Goal: Task Accomplishment & Management: Manage account settings

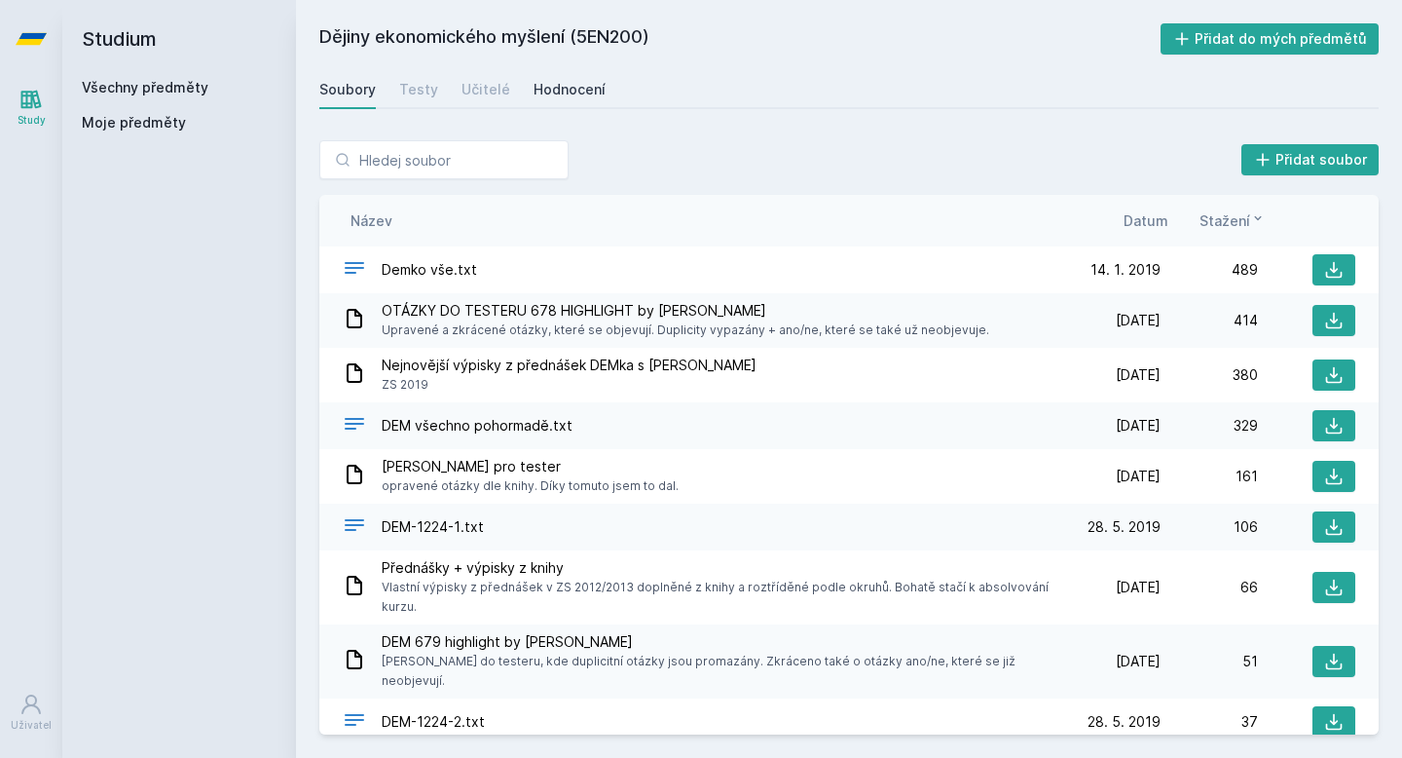
click at [555, 83] on div "Hodnocení" at bounding box center [570, 89] width 72 height 19
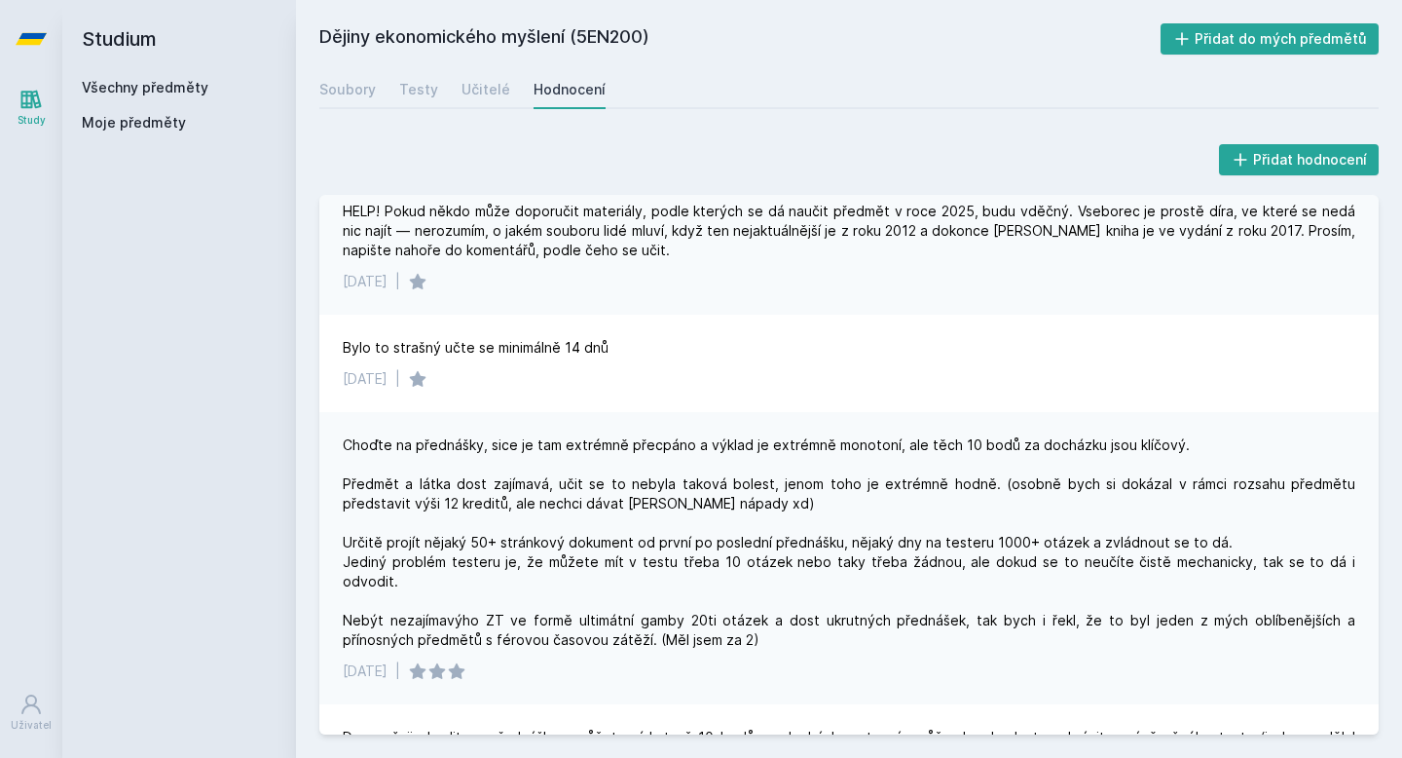
scroll to position [115, 0]
click at [855, 485] on div "Choďte na přednášky, sice je tam extrémně přecpáno a výklad je extrémně monoton…" at bounding box center [849, 541] width 1013 height 214
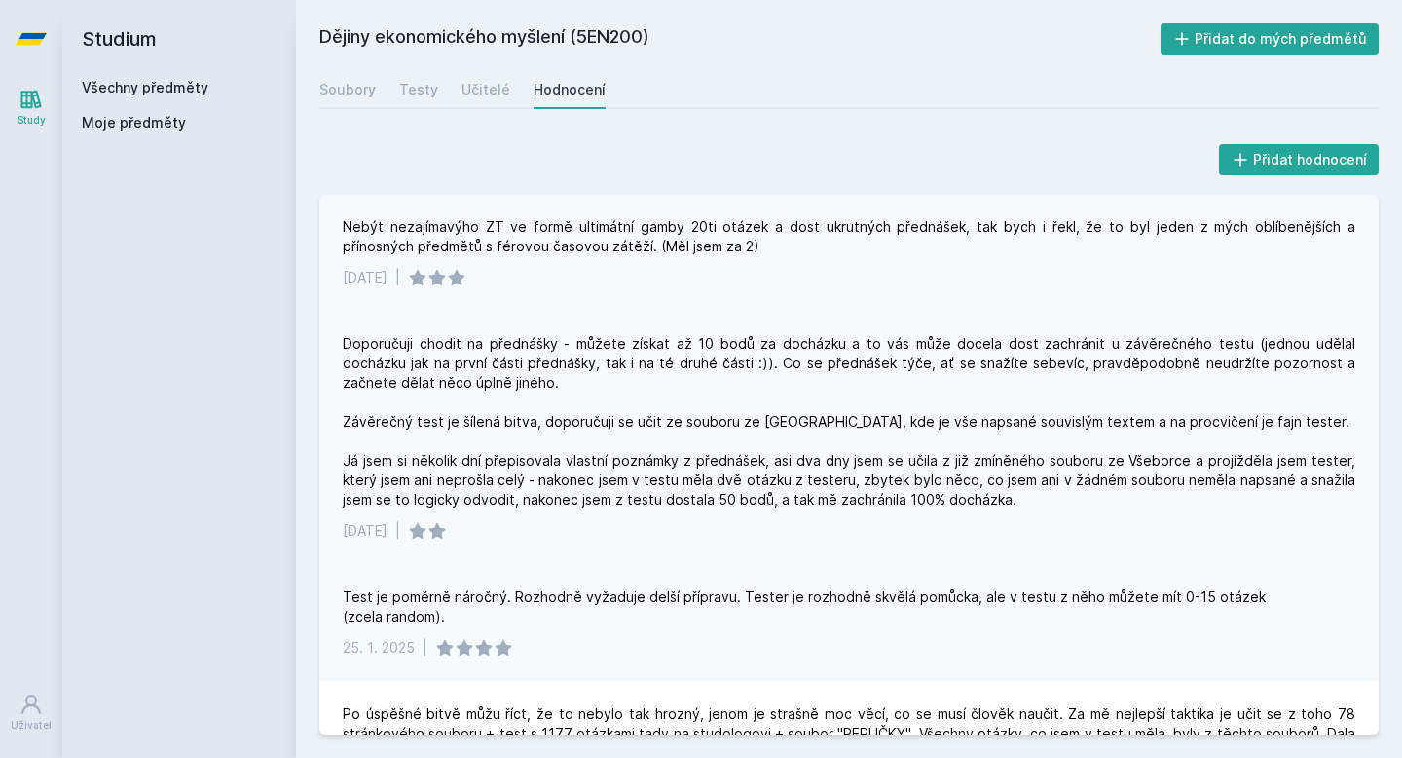
scroll to position [455, 0]
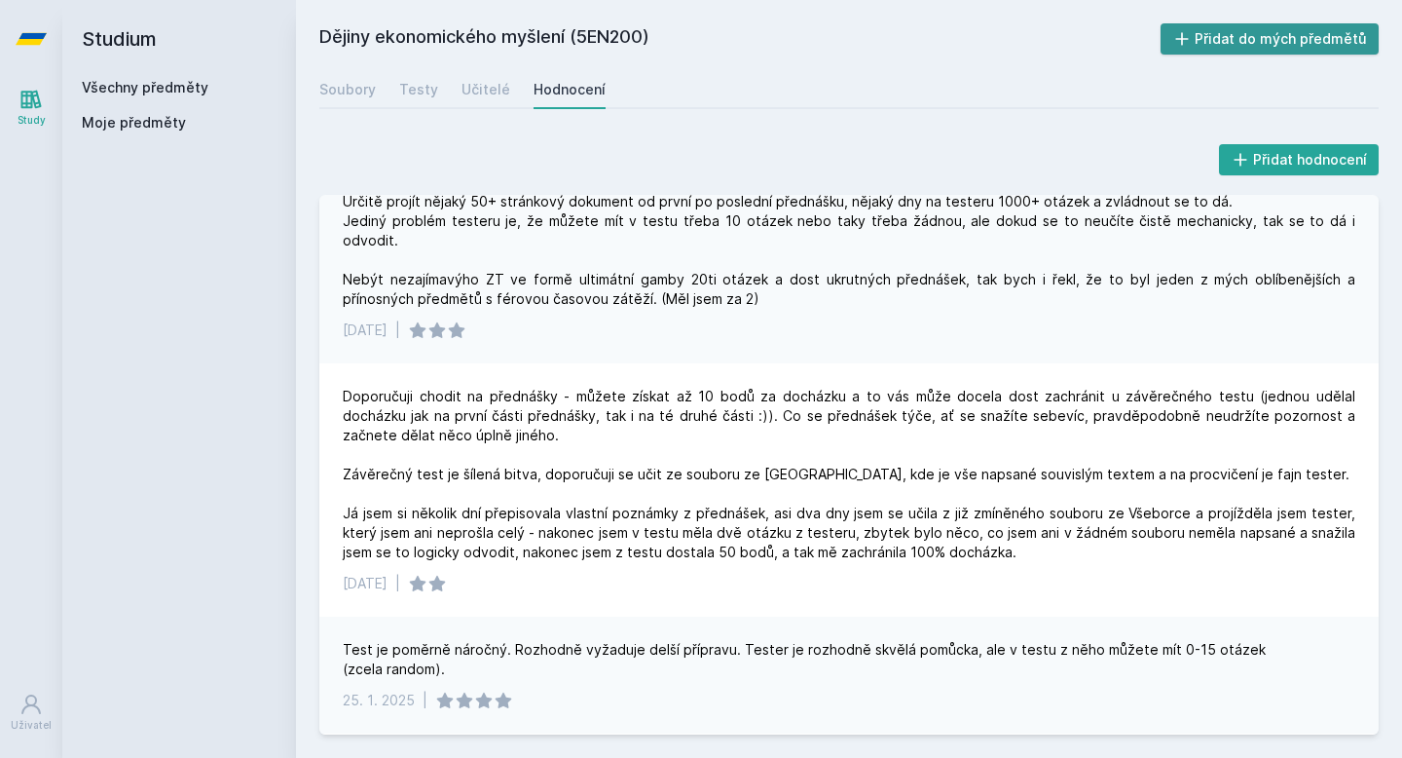
click at [1261, 43] on button "Přidat do mých předmětů" at bounding box center [1270, 38] width 219 height 31
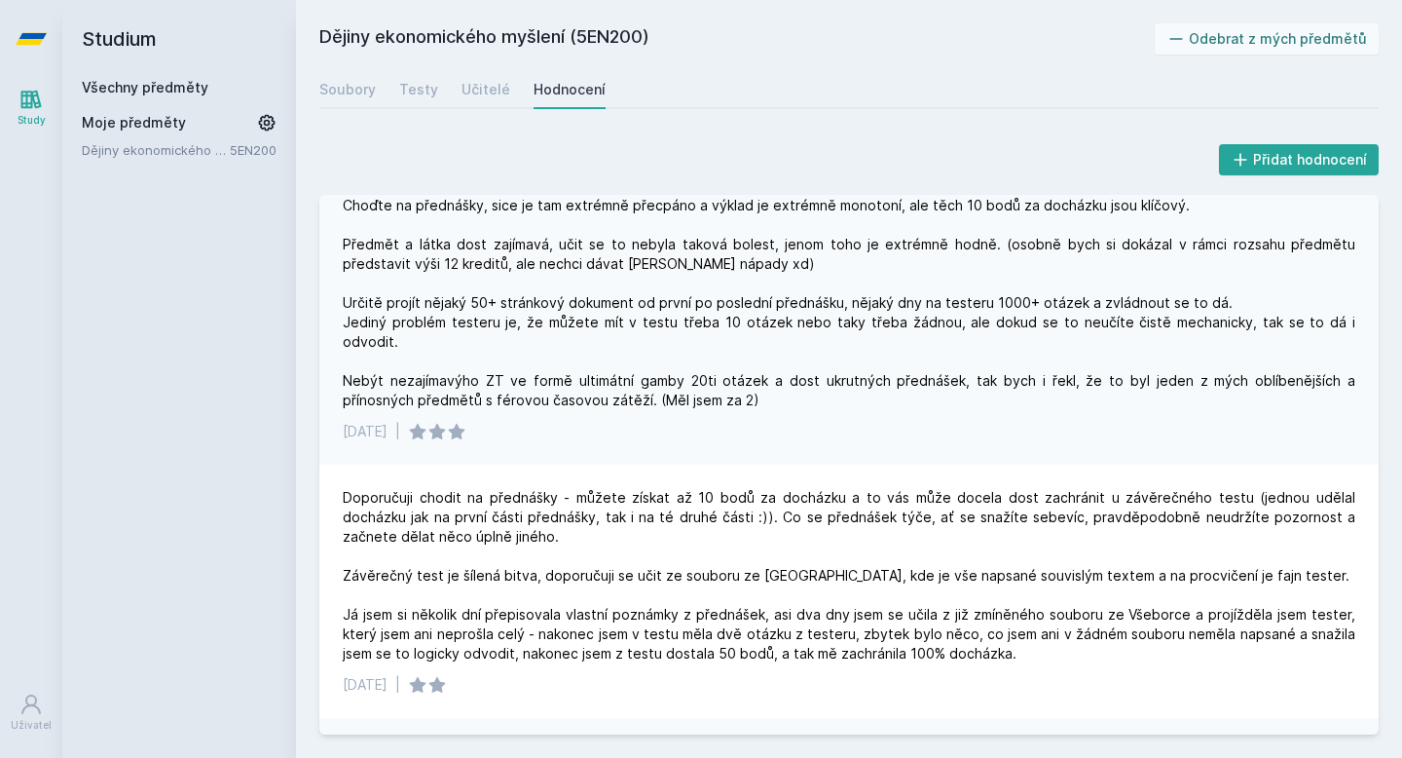
scroll to position [313, 0]
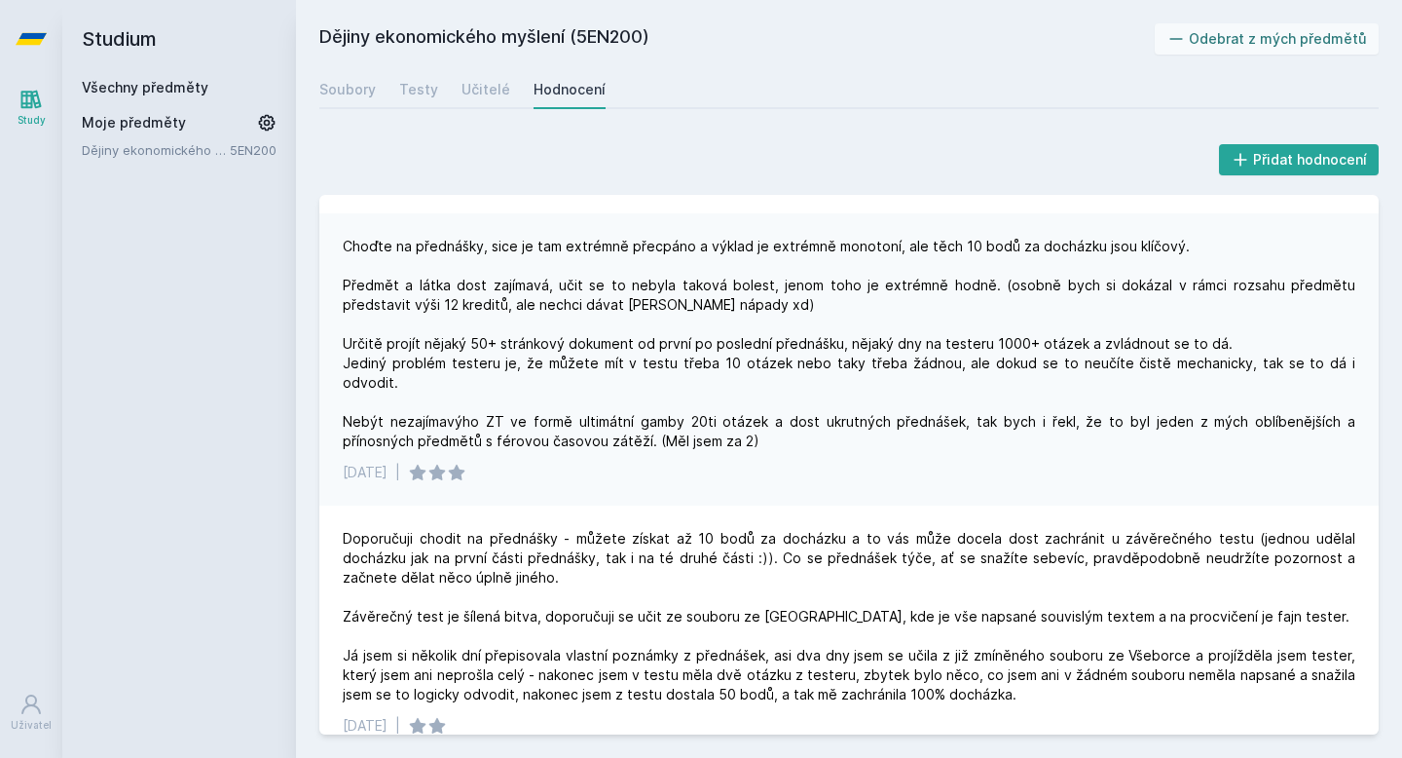
click at [168, 92] on link "Všechny předměty" at bounding box center [145, 87] width 127 height 17
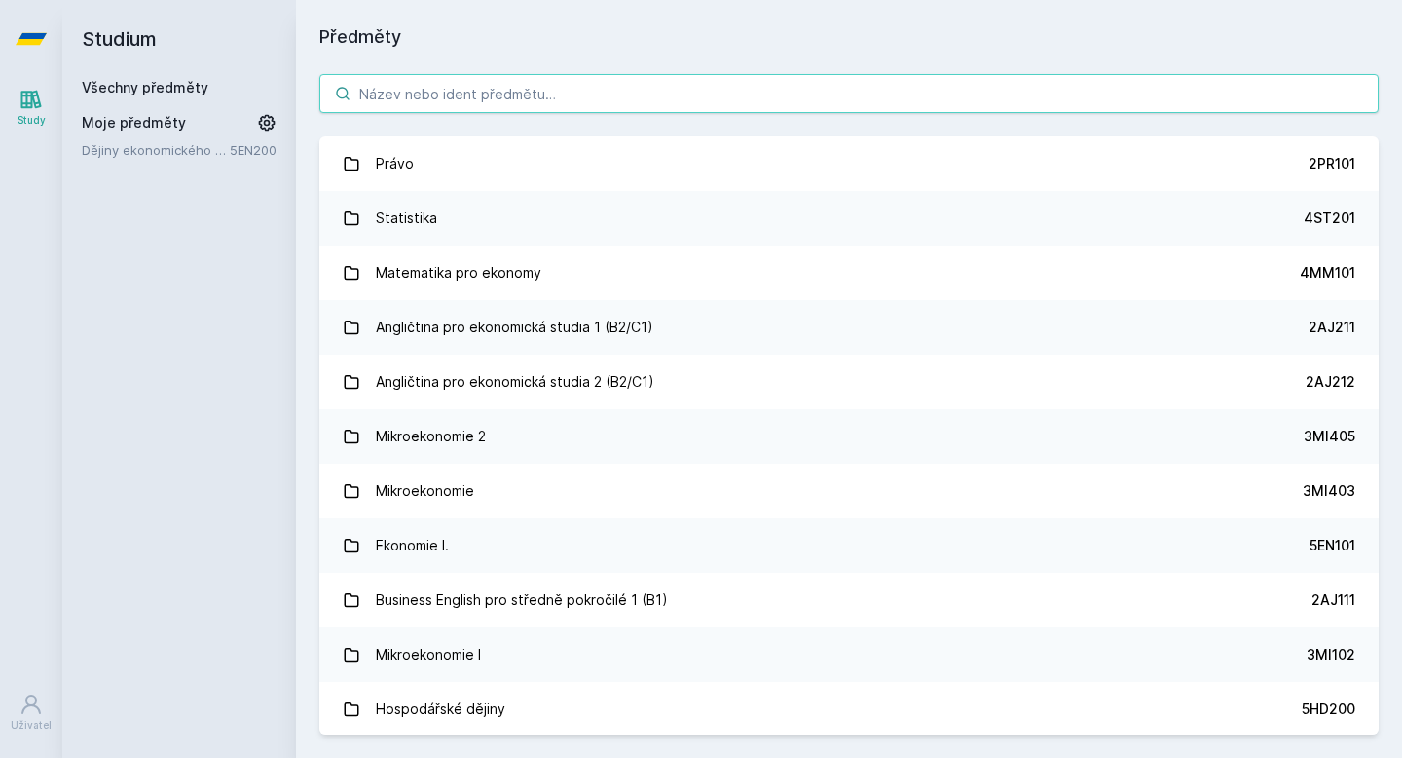
click at [504, 92] on input "search" at bounding box center [848, 93] width 1059 height 39
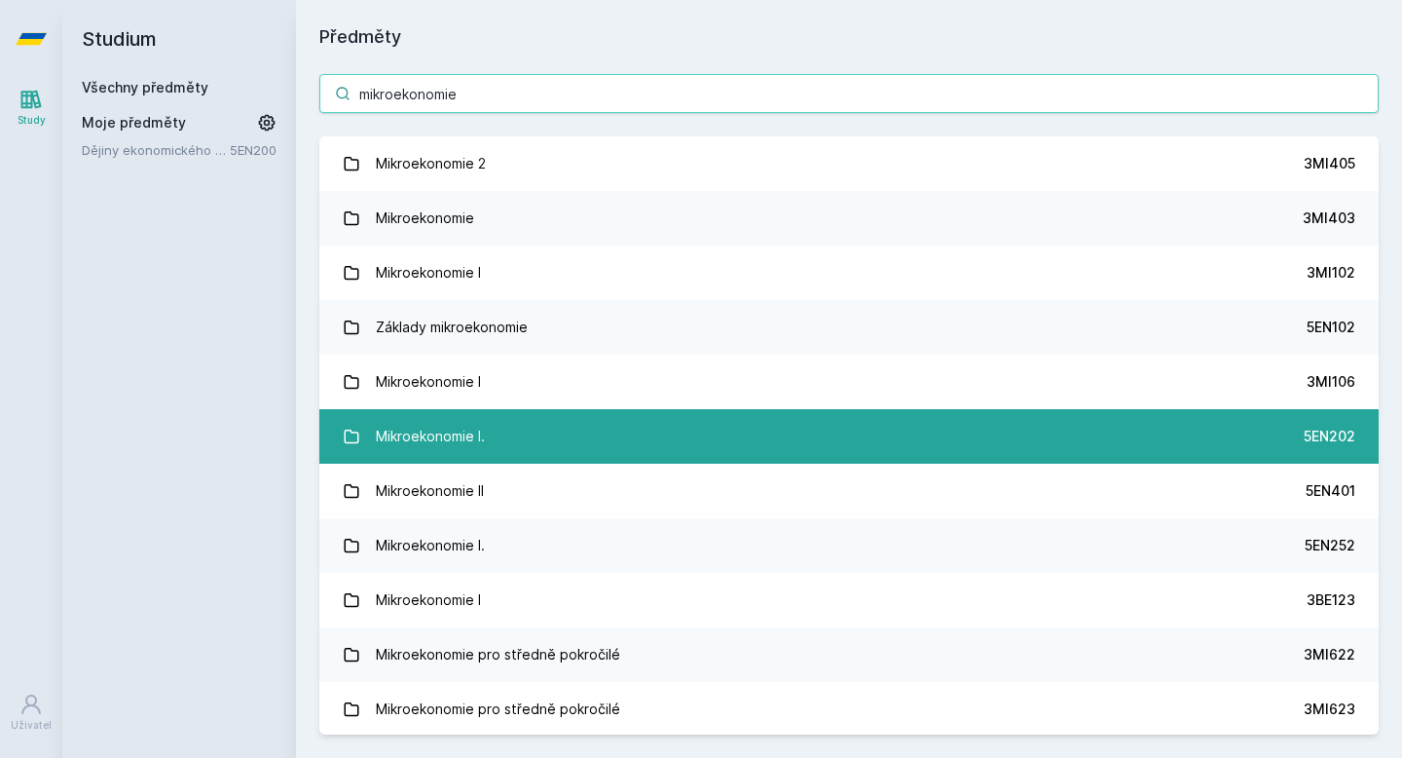
type input "mikroekonomie"
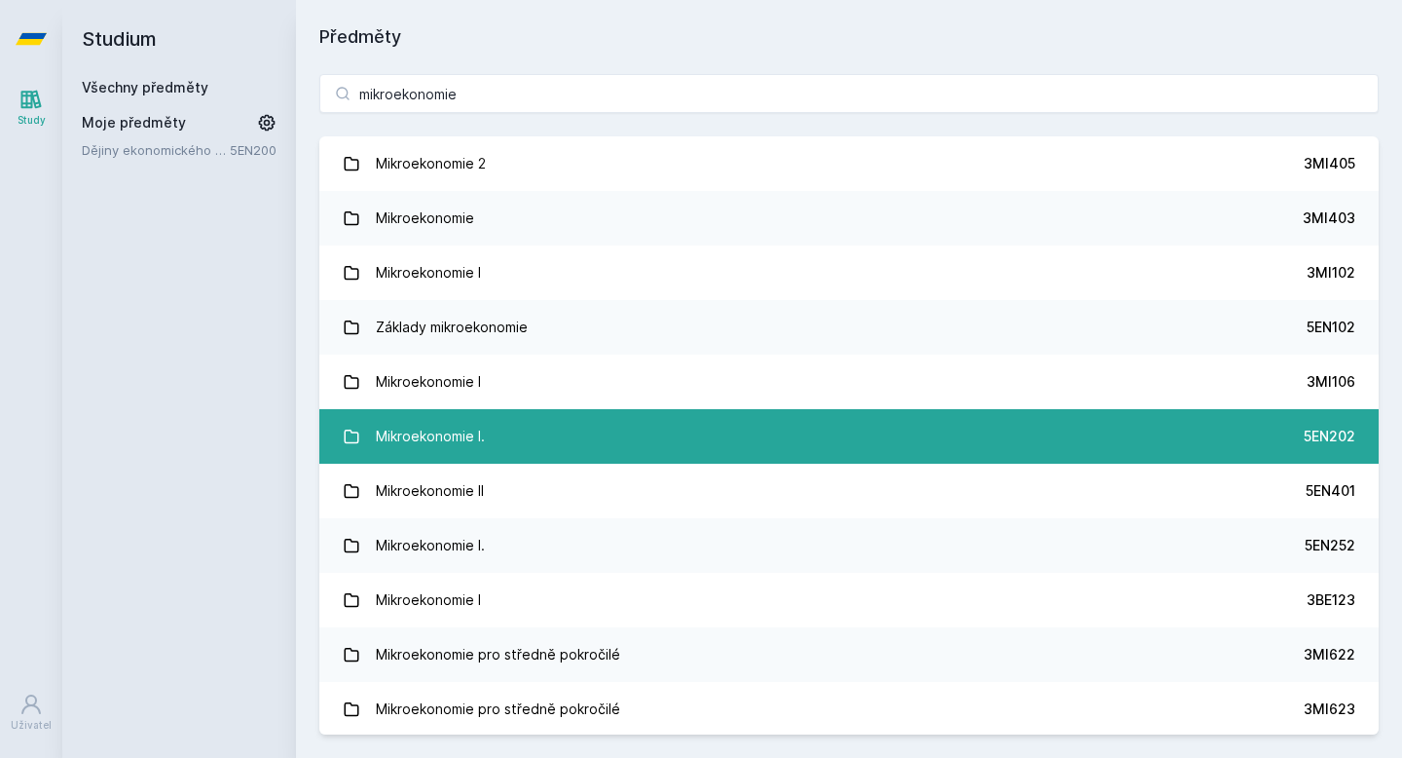
click at [816, 445] on link "Mikroekonomie I. 5EN202" at bounding box center [848, 436] width 1059 height 55
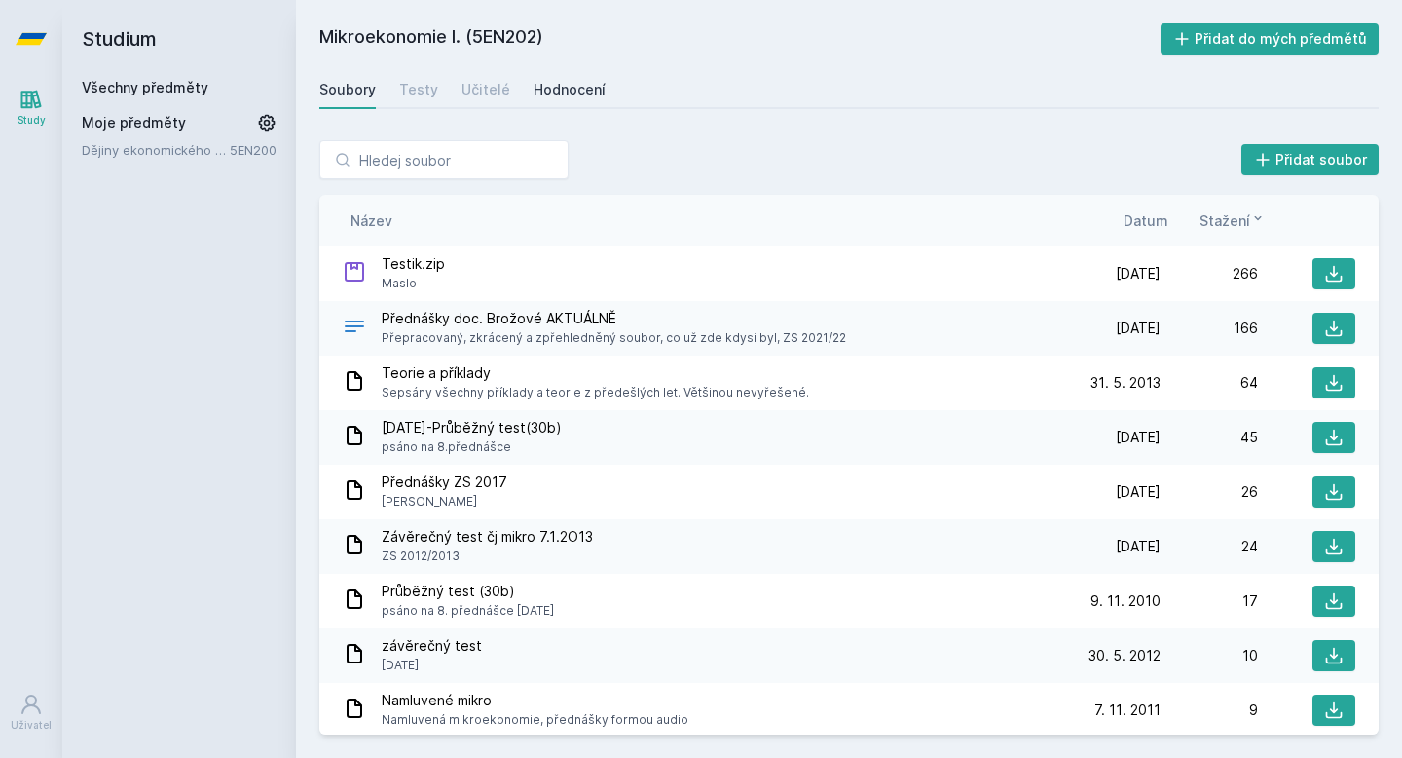
click at [572, 89] on div "Hodnocení" at bounding box center [570, 89] width 72 height 19
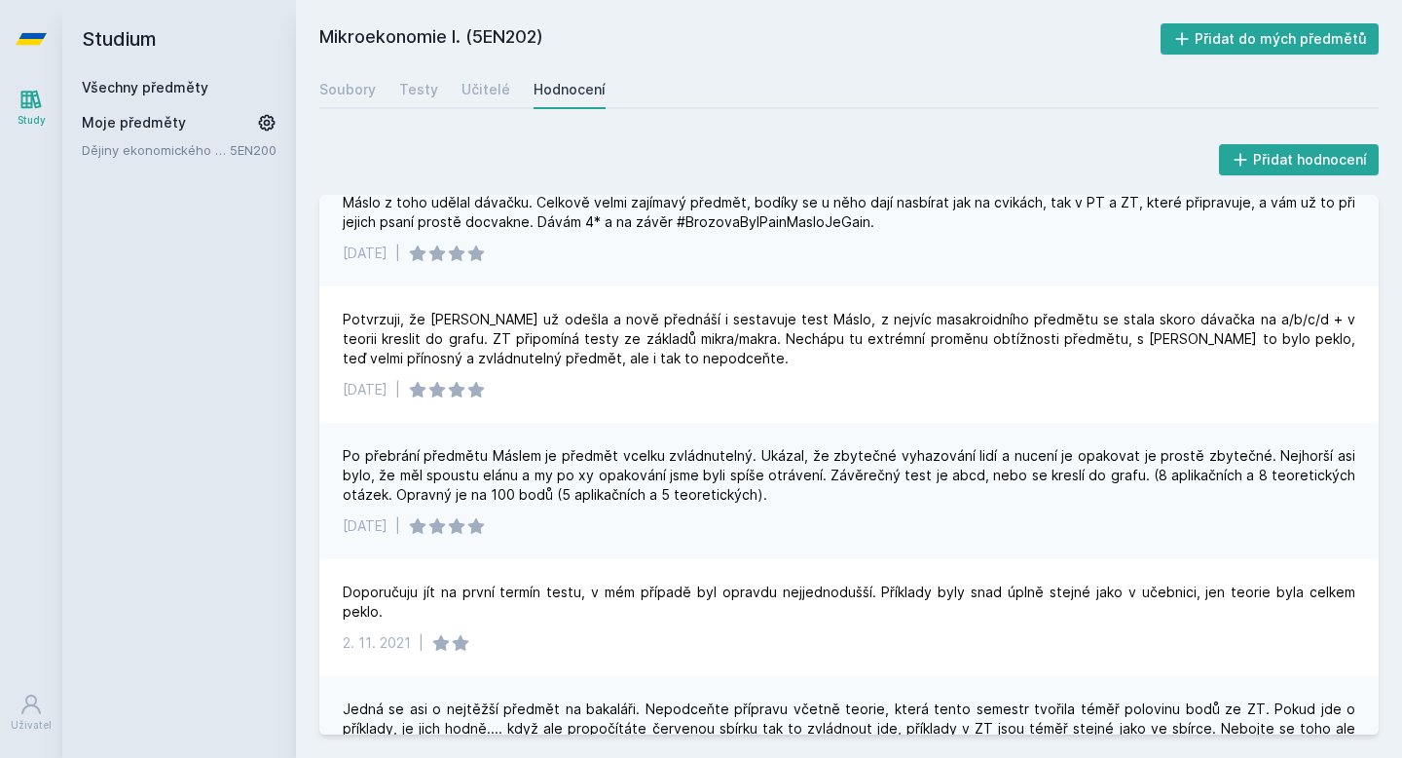
scroll to position [689, 0]
click at [1278, 38] on button "Přidat do mých předmětů" at bounding box center [1270, 38] width 219 height 31
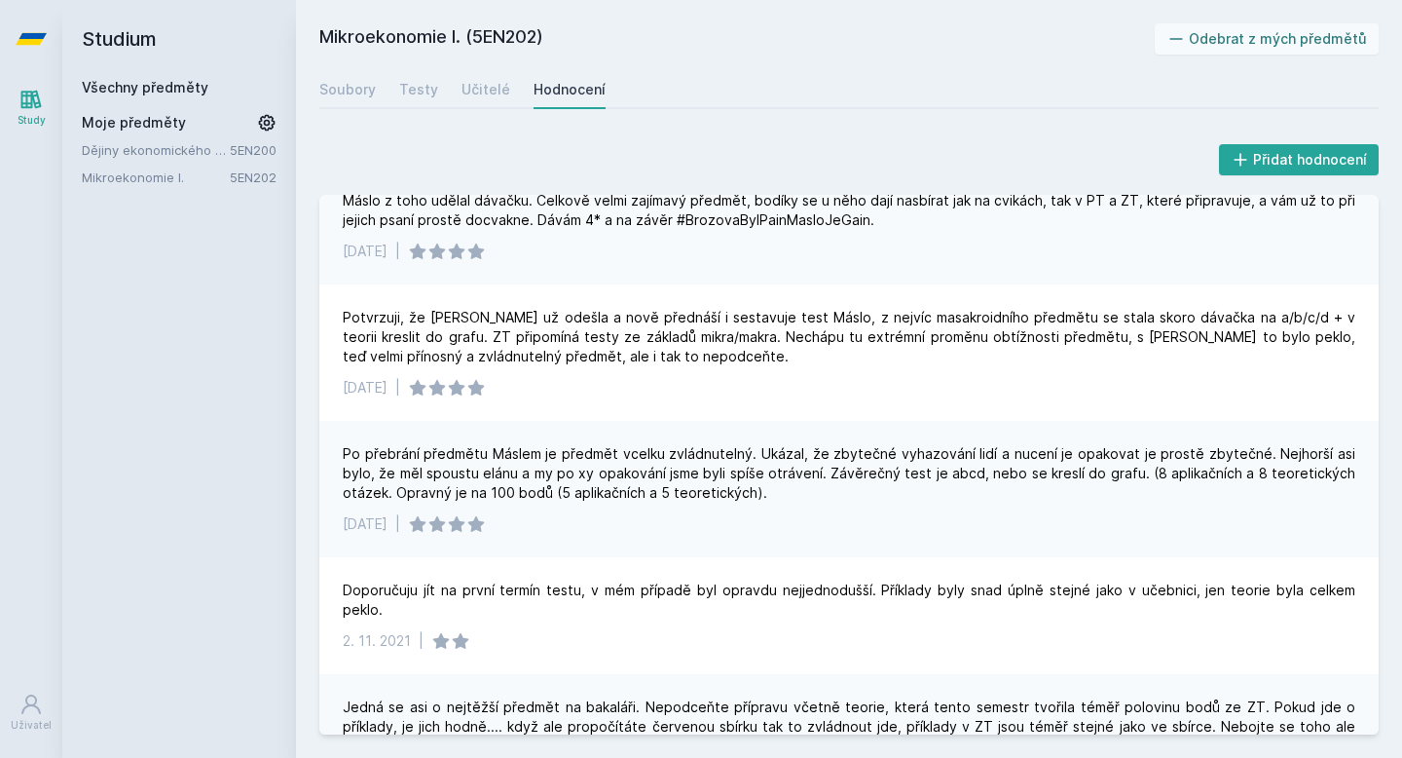
scroll to position [0, 0]
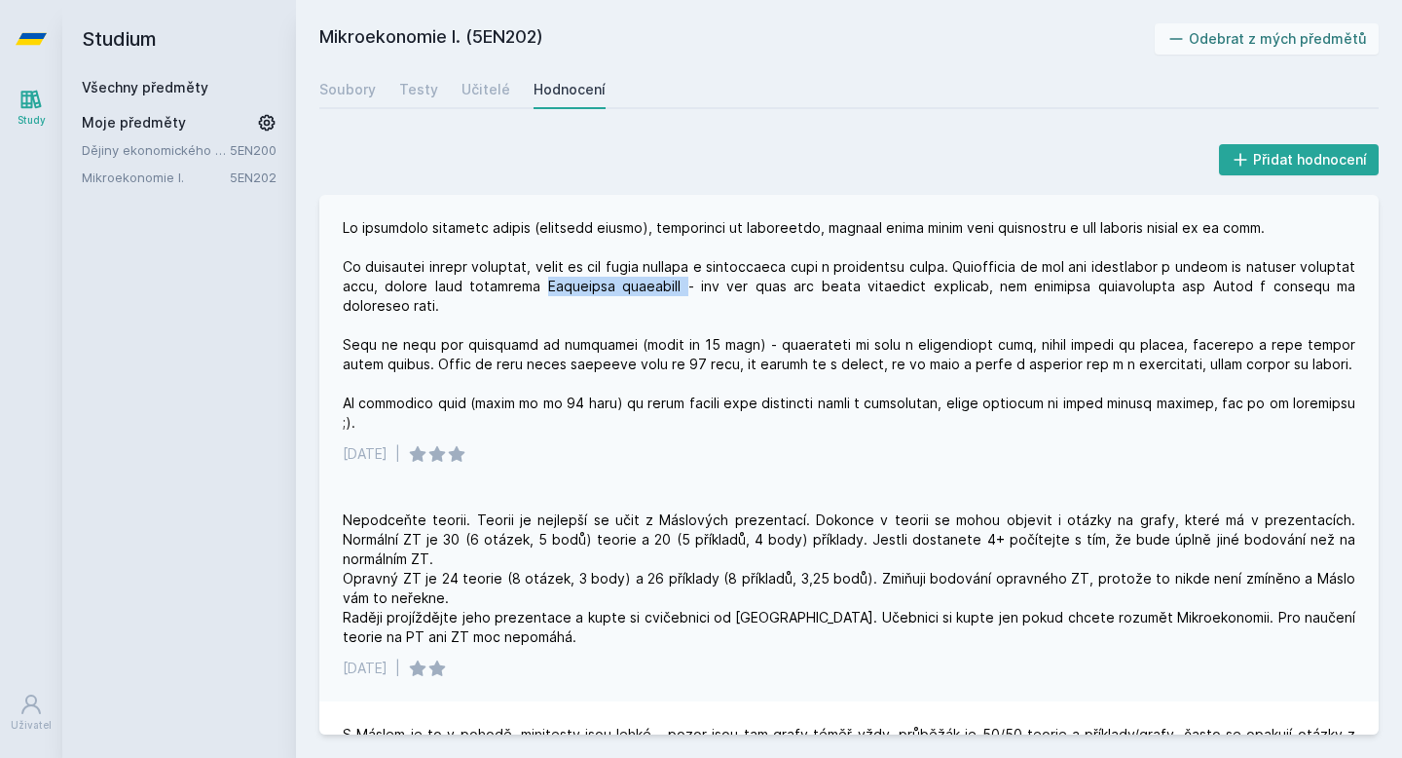
drag, startPoint x: 604, startPoint y: 285, endPoint x: 742, endPoint y: 286, distance: 138.3
click at [743, 286] on div at bounding box center [849, 325] width 1013 height 214
copy div "Žofčákovo doučování"
click at [820, 153] on div "Přidat hodnocení" at bounding box center [848, 159] width 1059 height 39
click at [177, 91] on link "Všechny předměty" at bounding box center [145, 87] width 127 height 17
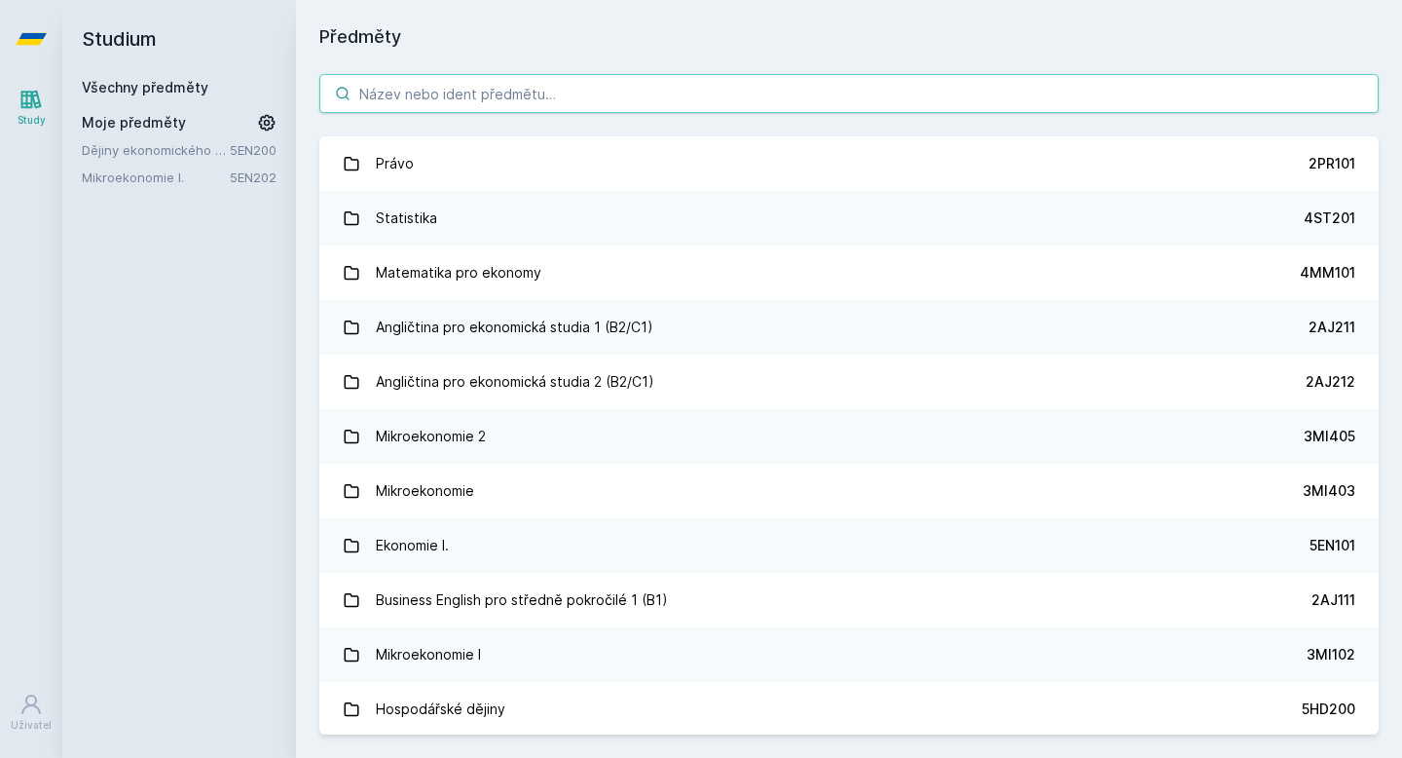
click at [535, 92] on input "search" at bounding box center [848, 93] width 1059 height 39
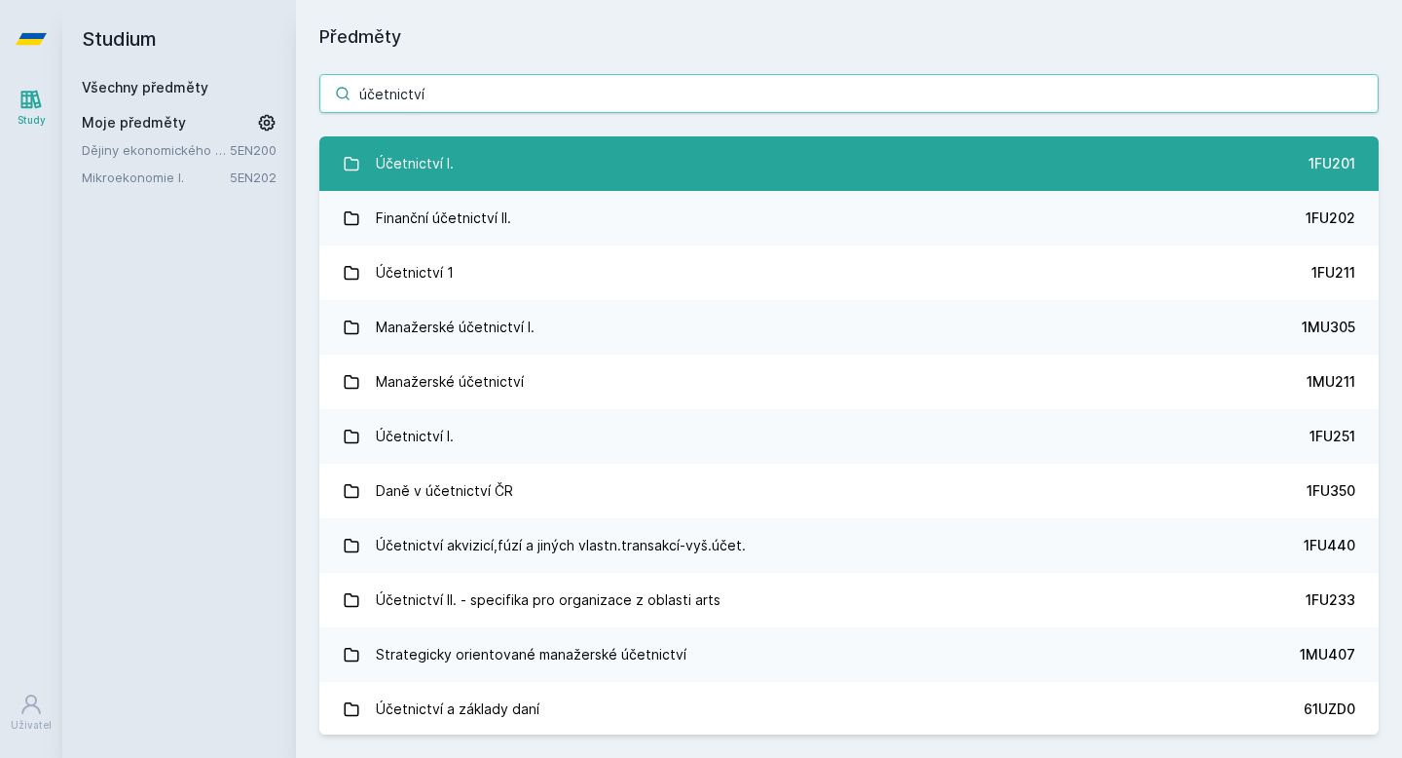
type input "účetnictví"
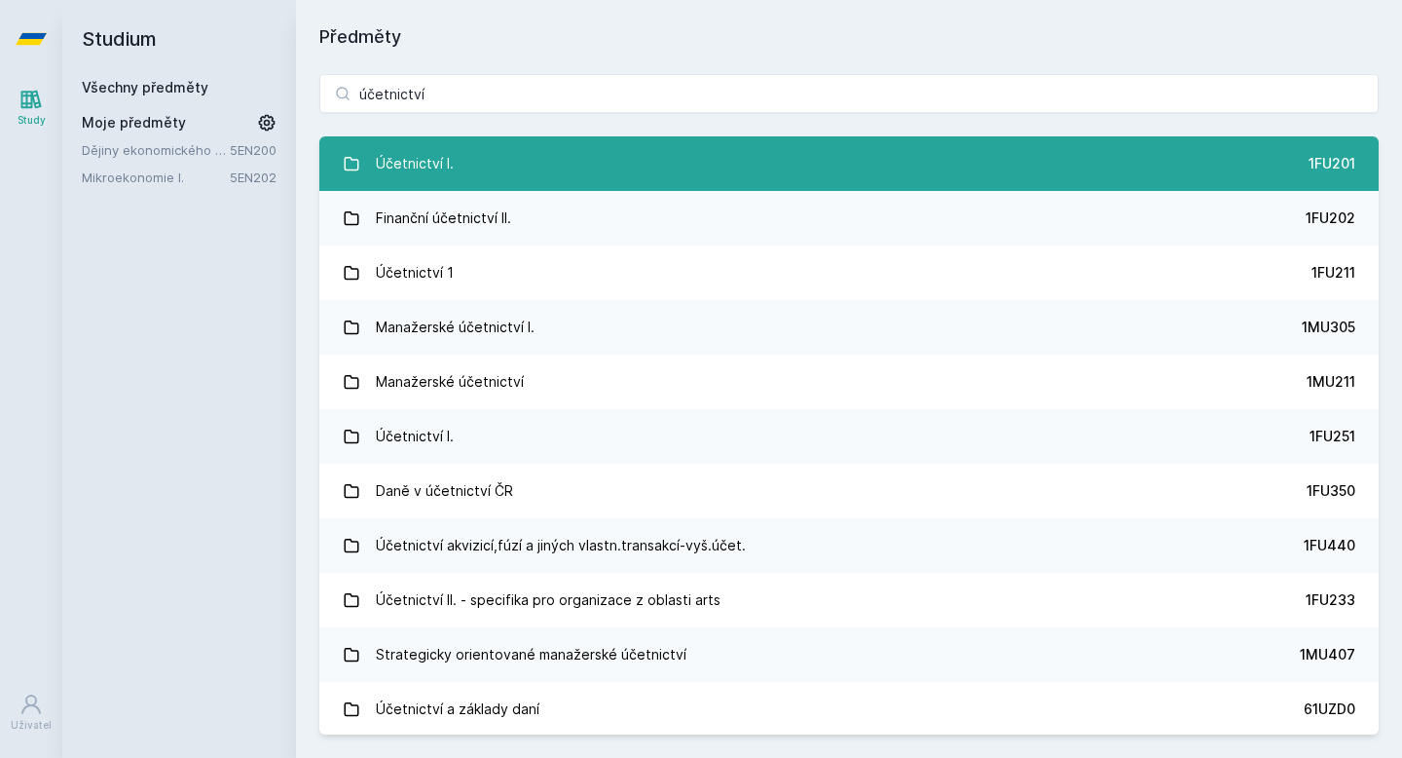
click at [1054, 179] on link "Účetnictví I. 1FU201" at bounding box center [848, 163] width 1059 height 55
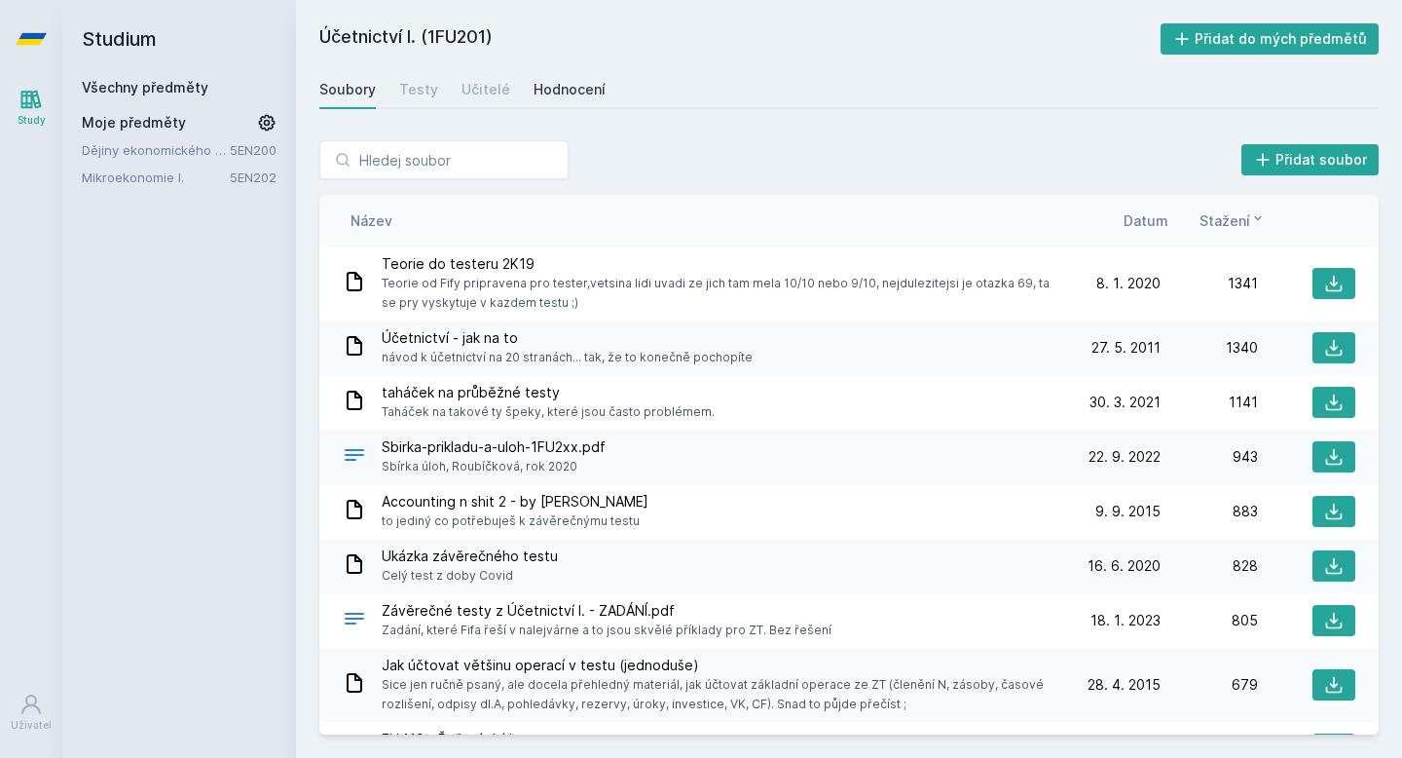
click at [590, 91] on div "Hodnocení" at bounding box center [570, 89] width 72 height 19
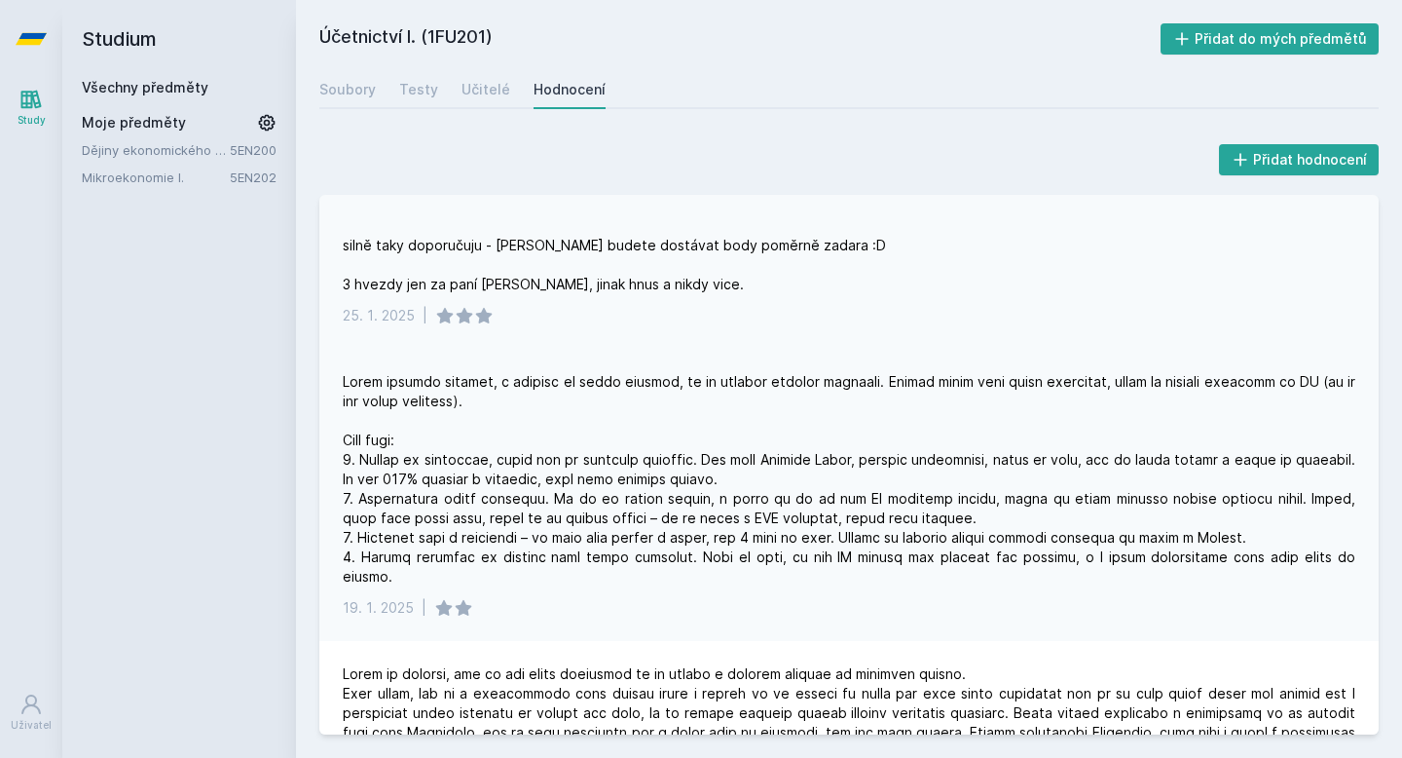
scroll to position [605, 0]
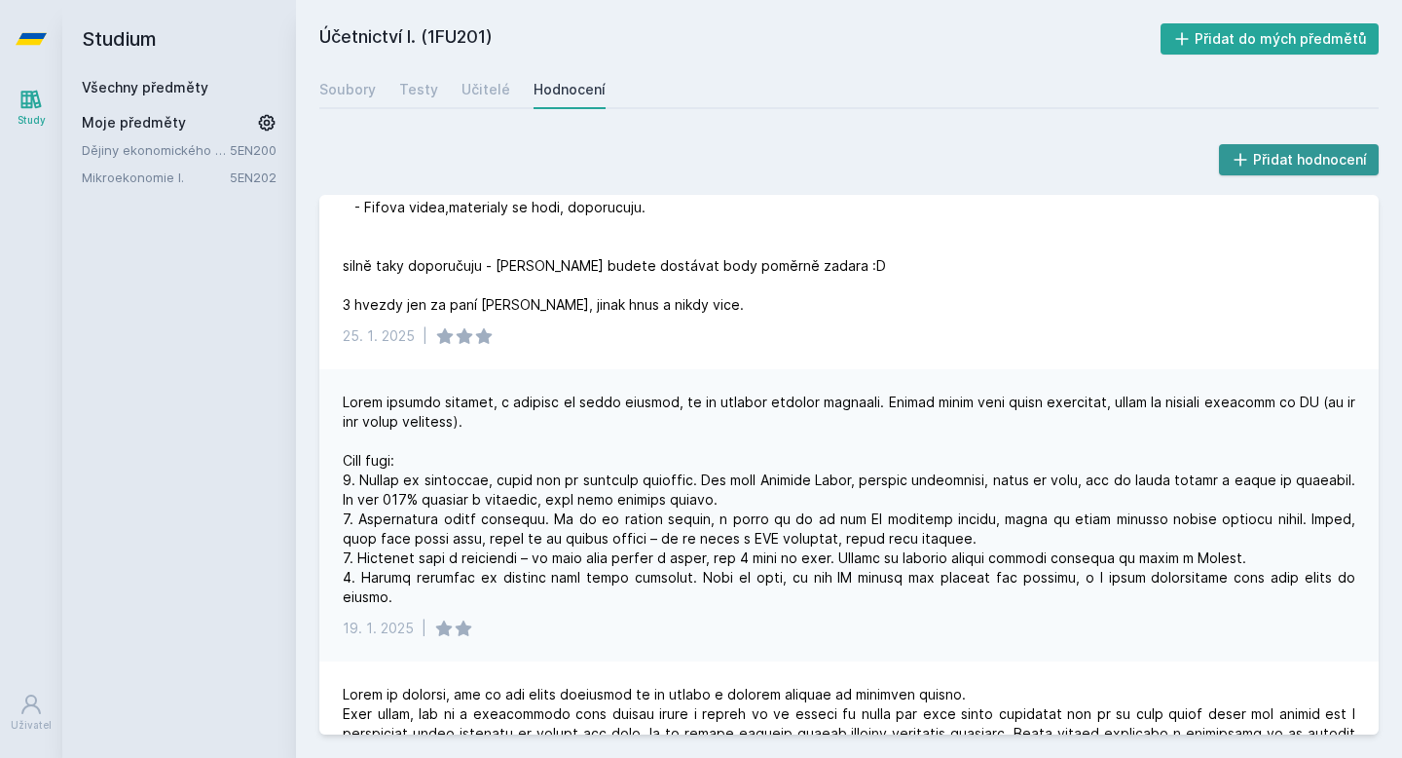
click at [1330, 162] on button "Přidat hodnocení" at bounding box center [1299, 159] width 161 height 31
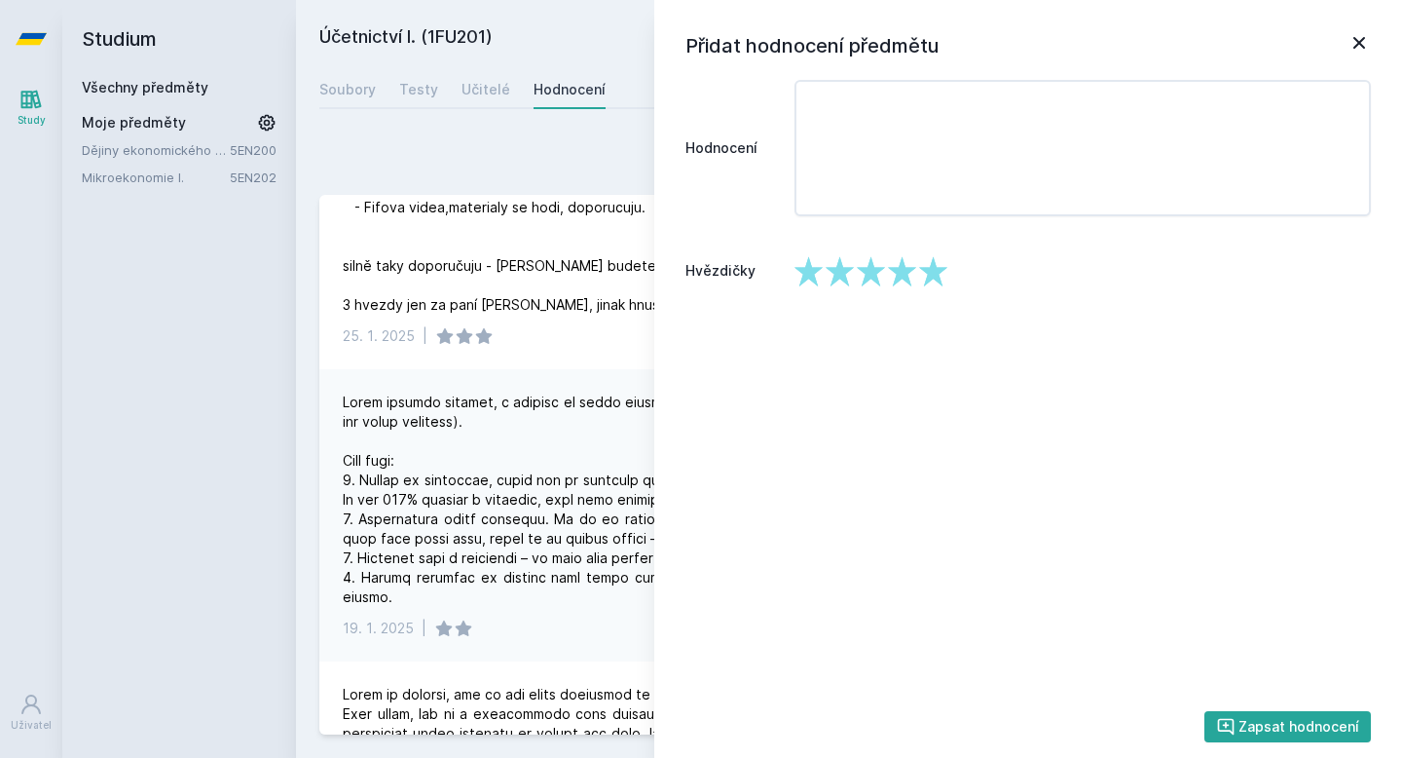
click at [1353, 39] on icon at bounding box center [1359, 42] width 23 height 23
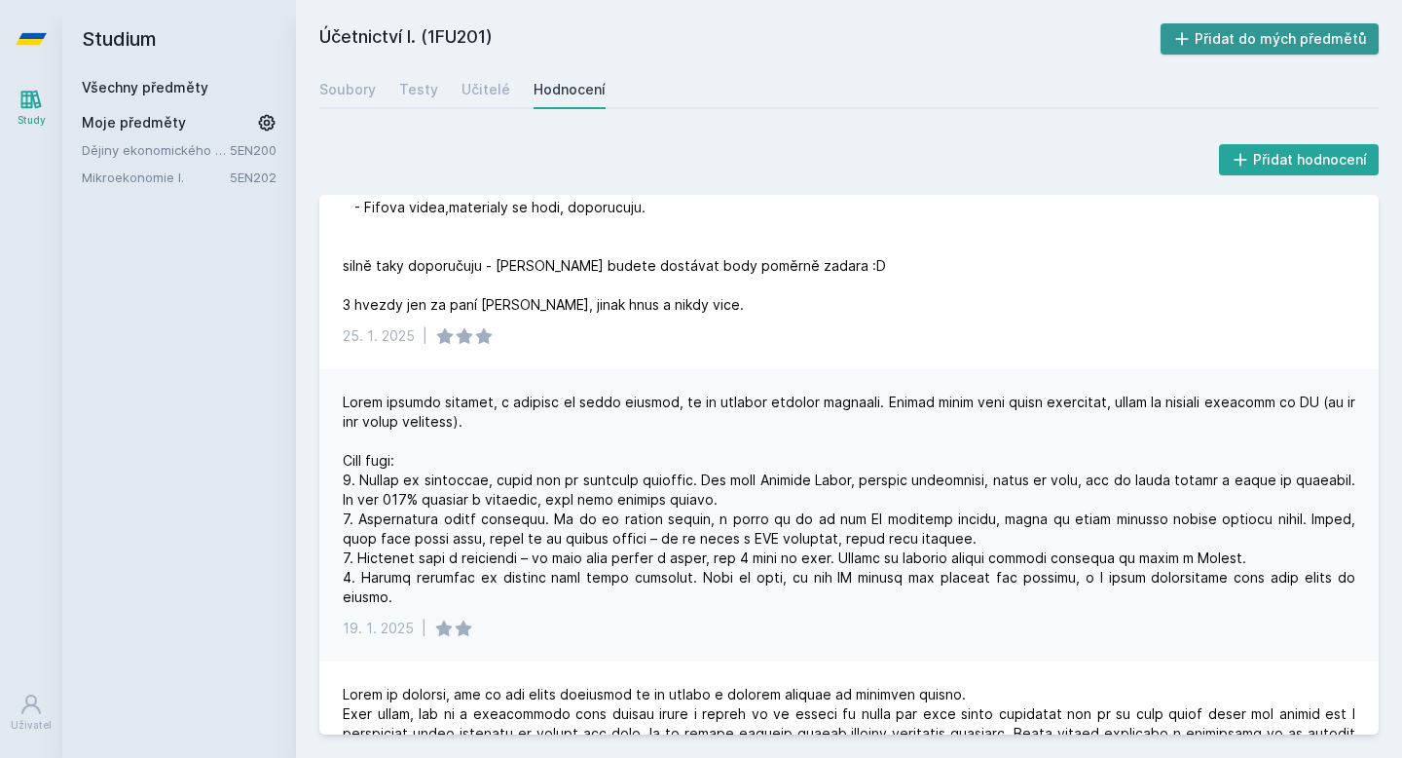
click at [1350, 43] on button "Přidat do mých předmětů" at bounding box center [1270, 38] width 219 height 31
click at [222, 80] on div "Všechny předměty" at bounding box center [179, 87] width 195 height 19
click at [176, 87] on link "Všechny předměty" at bounding box center [145, 87] width 127 height 17
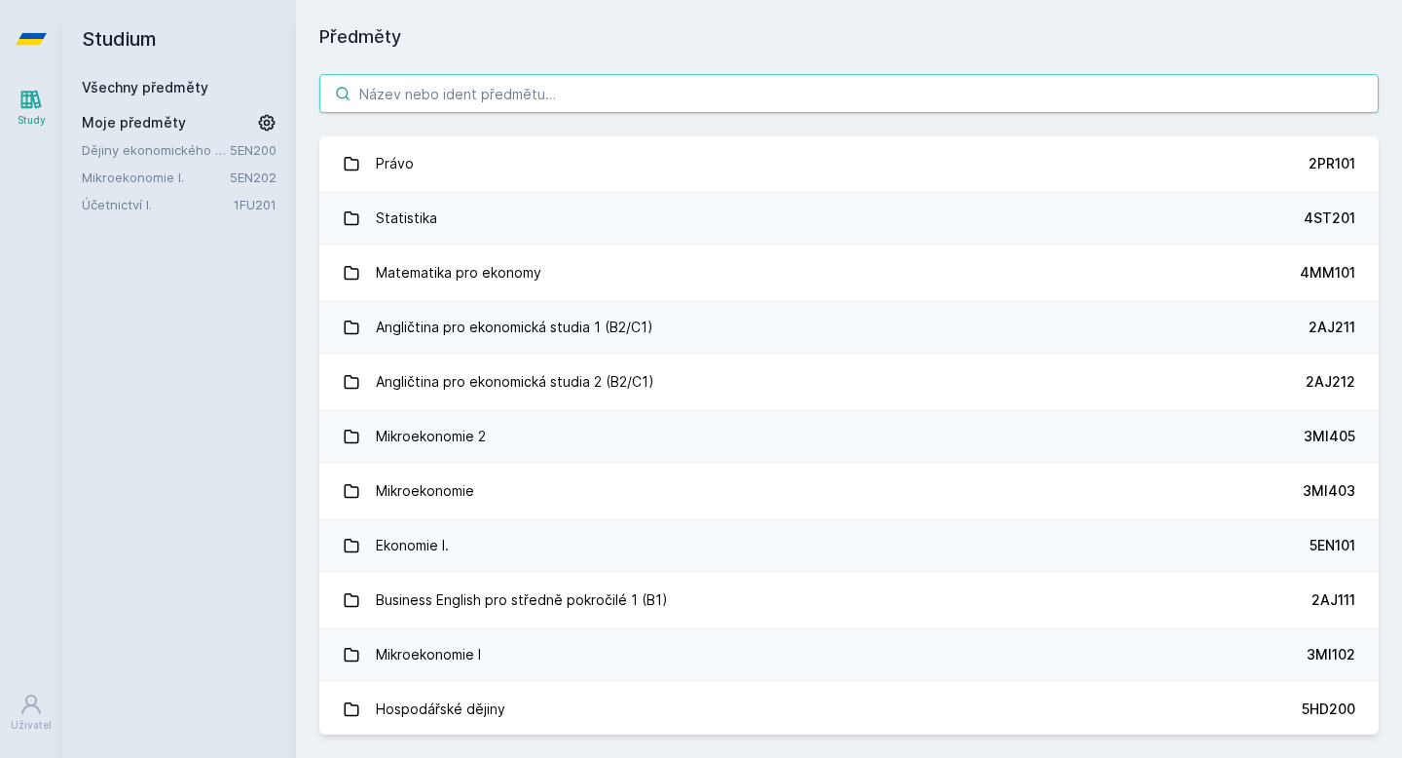
click at [387, 100] on input "search" at bounding box center [848, 93] width 1059 height 39
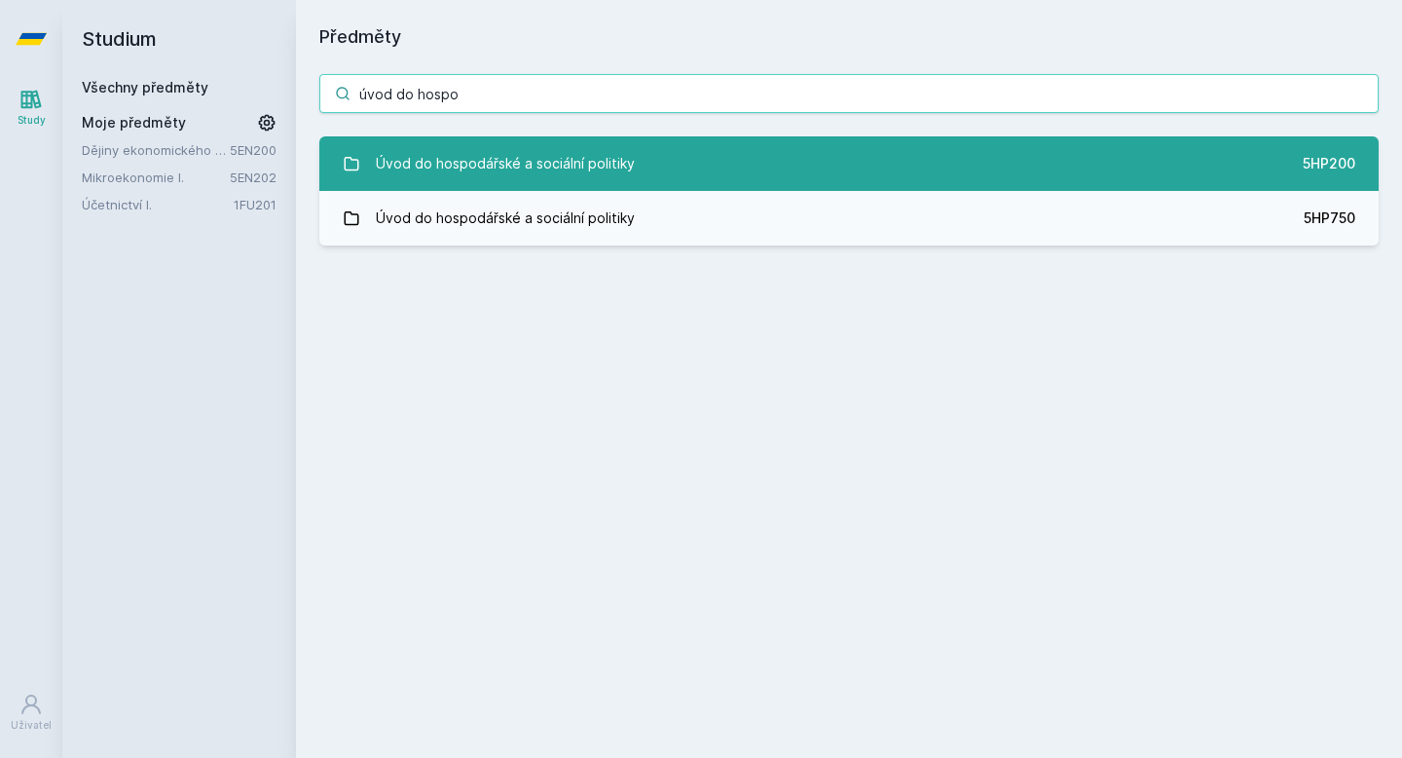
type input "úvod do hospo"
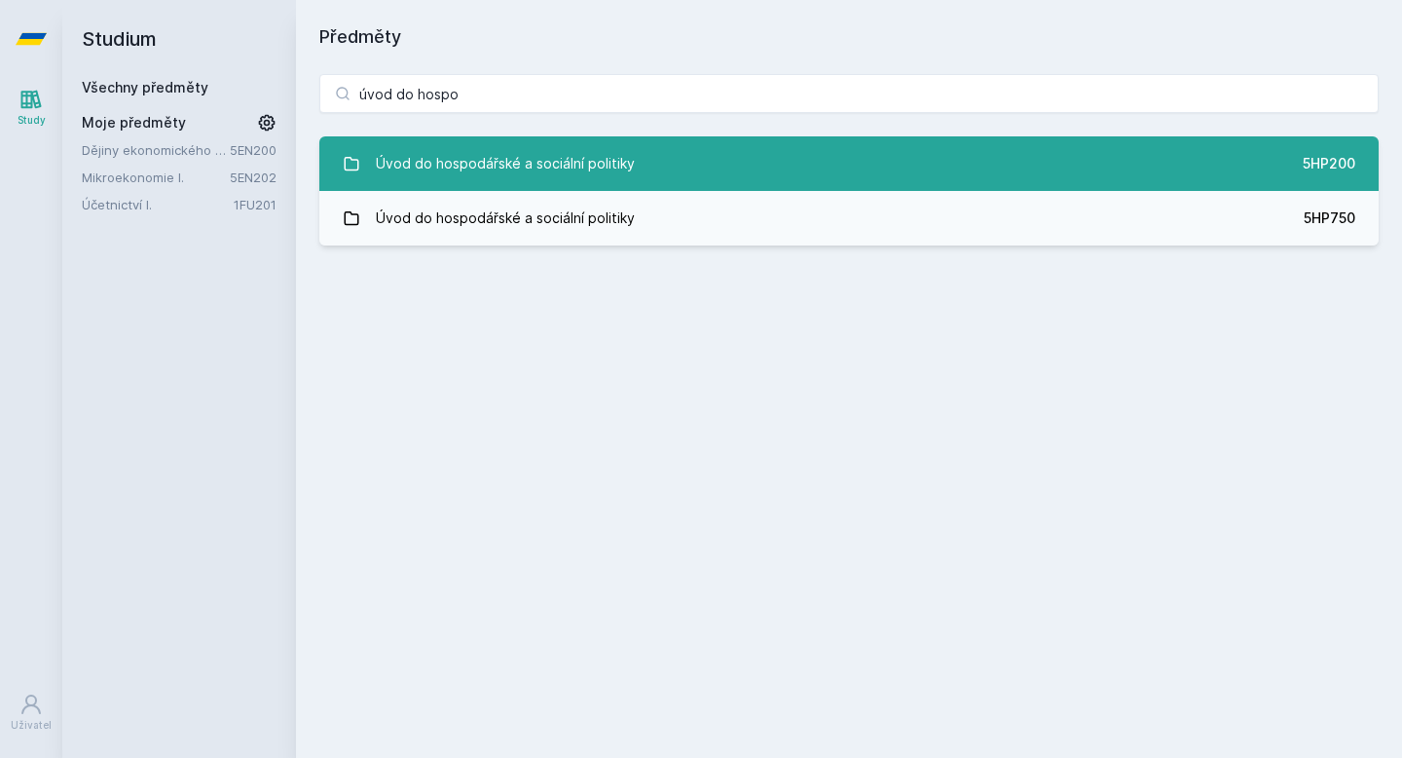
click at [440, 166] on div "Úvod do hospodářské a sociální politiky" at bounding box center [505, 163] width 259 height 39
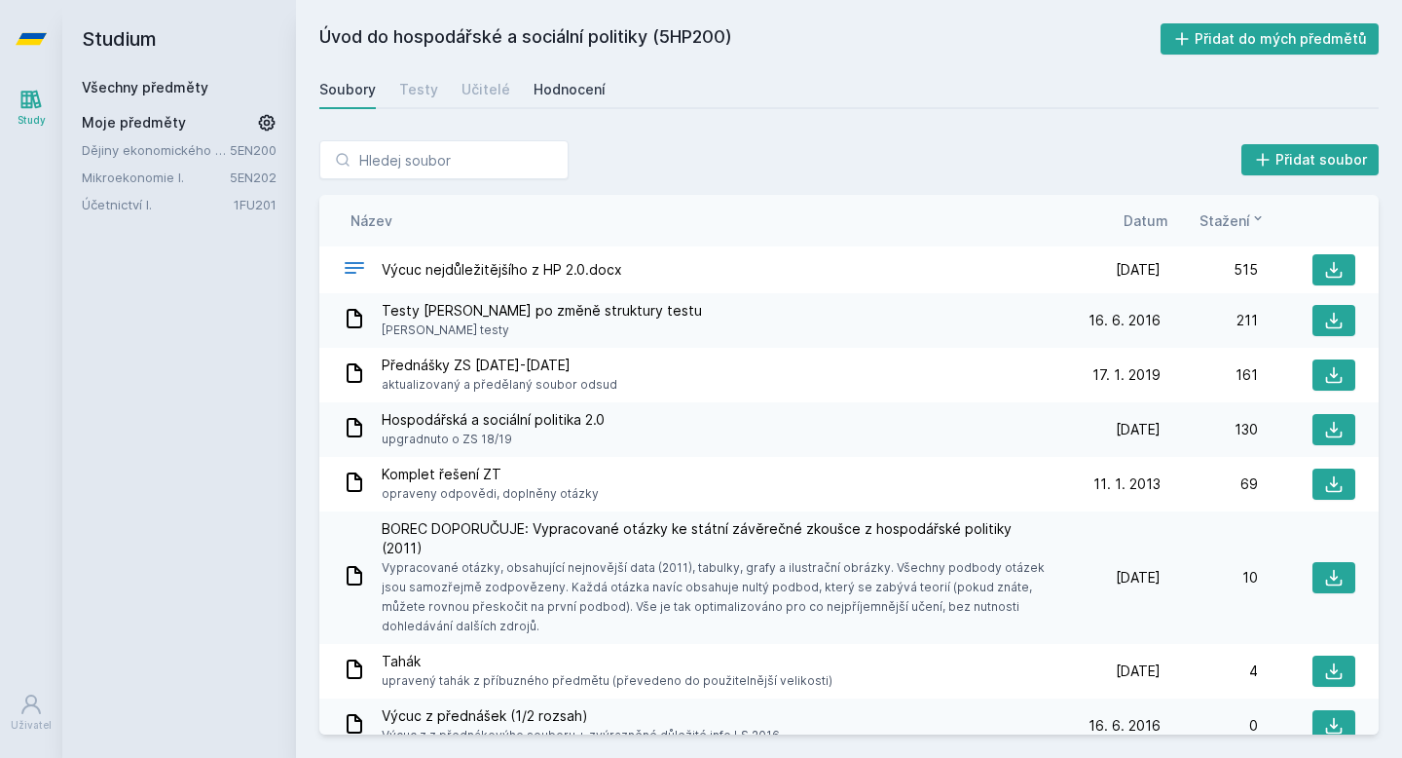
click at [575, 94] on div "Hodnocení" at bounding box center [570, 89] width 72 height 19
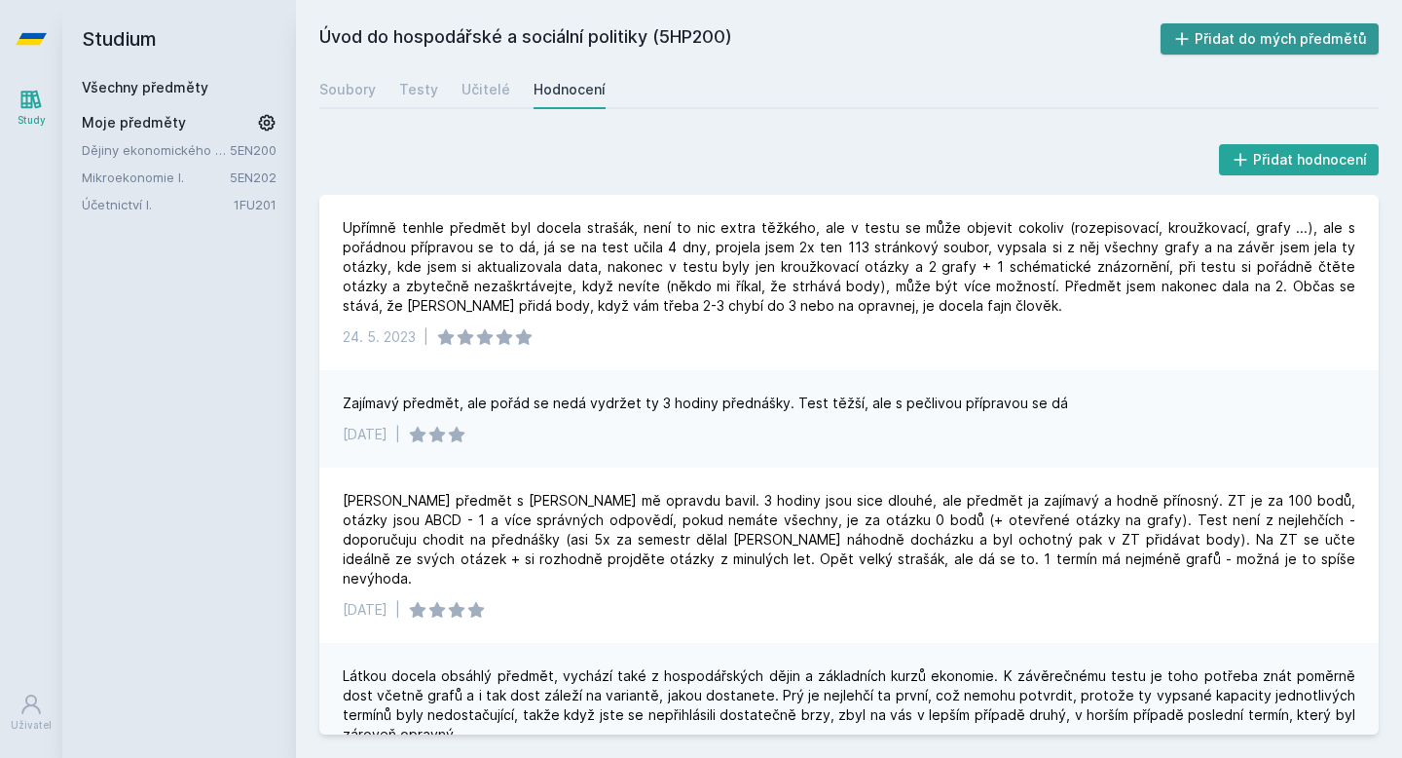
click at [1234, 40] on button "Přidat do mých předmětů" at bounding box center [1270, 38] width 219 height 31
click at [196, 88] on link "Všechny předměty" at bounding box center [145, 87] width 127 height 17
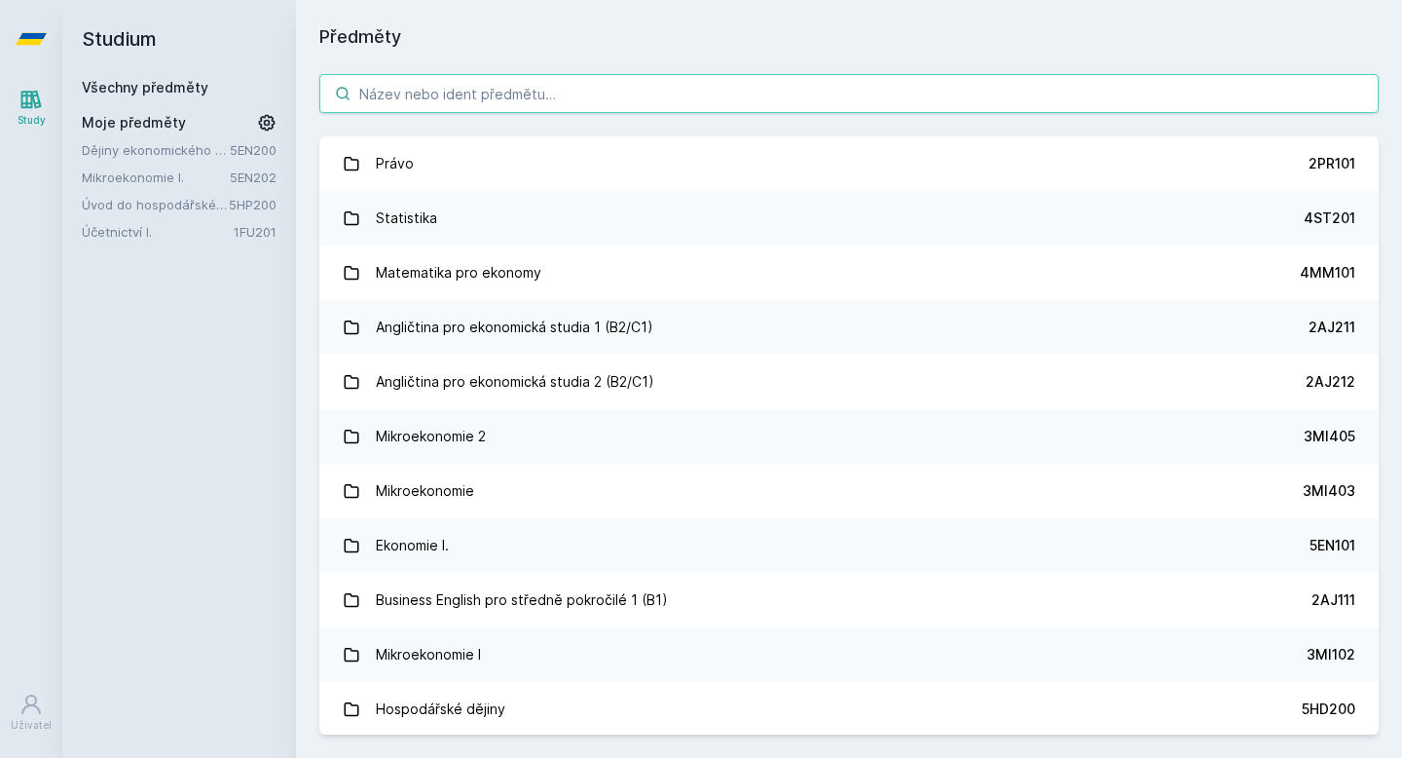
click at [1196, 93] on input "search" at bounding box center [848, 93] width 1059 height 39
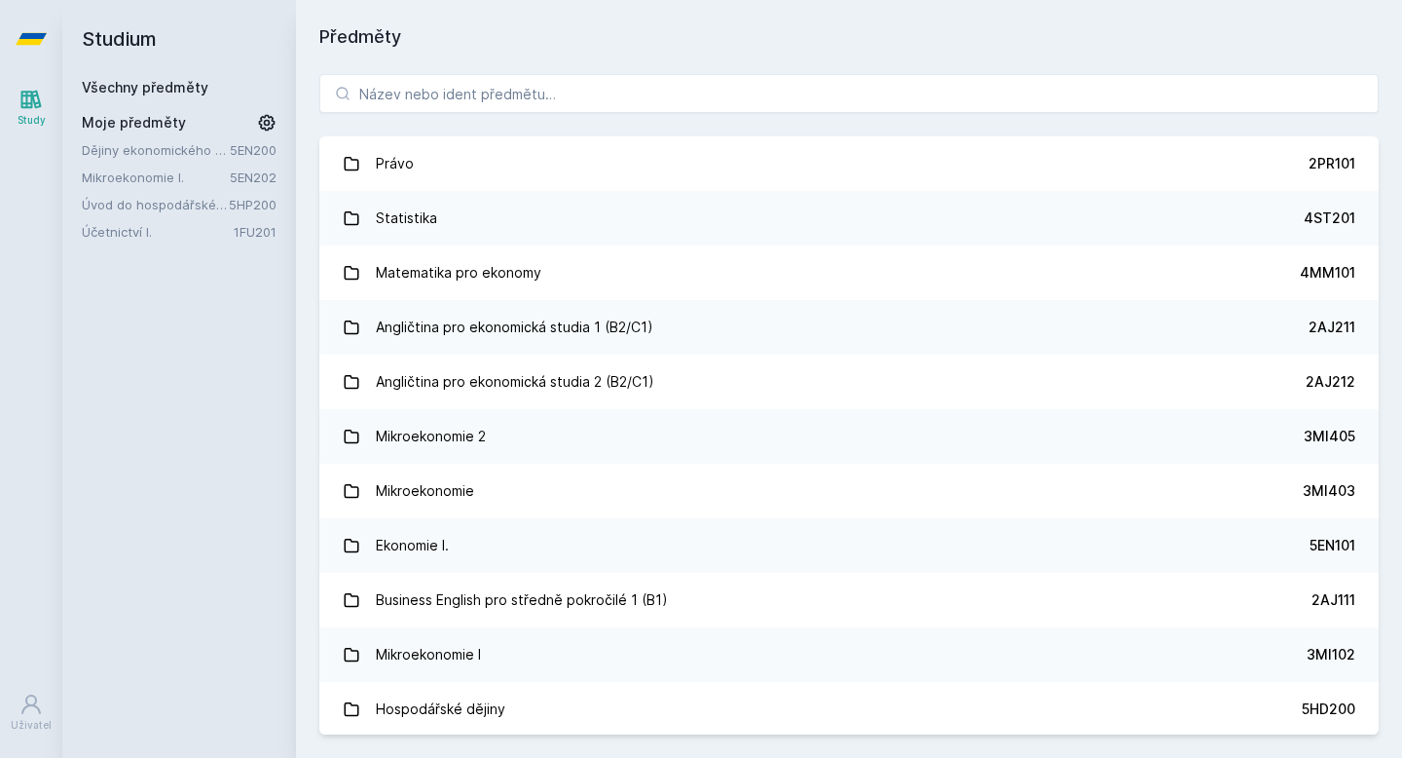
click at [182, 458] on div "Studium Všechny předměty Moje předměty Dějiny ekonomického myšlení 5EN200 Mikro…" at bounding box center [179, 379] width 234 height 758
